Goal: Go to known website: Access a specific website the user already knows

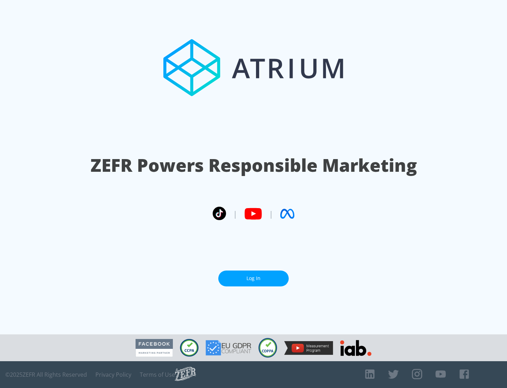
click at [254, 278] on link "Log In" at bounding box center [254, 278] width 70 height 16
